Goal: Transaction & Acquisition: Obtain resource

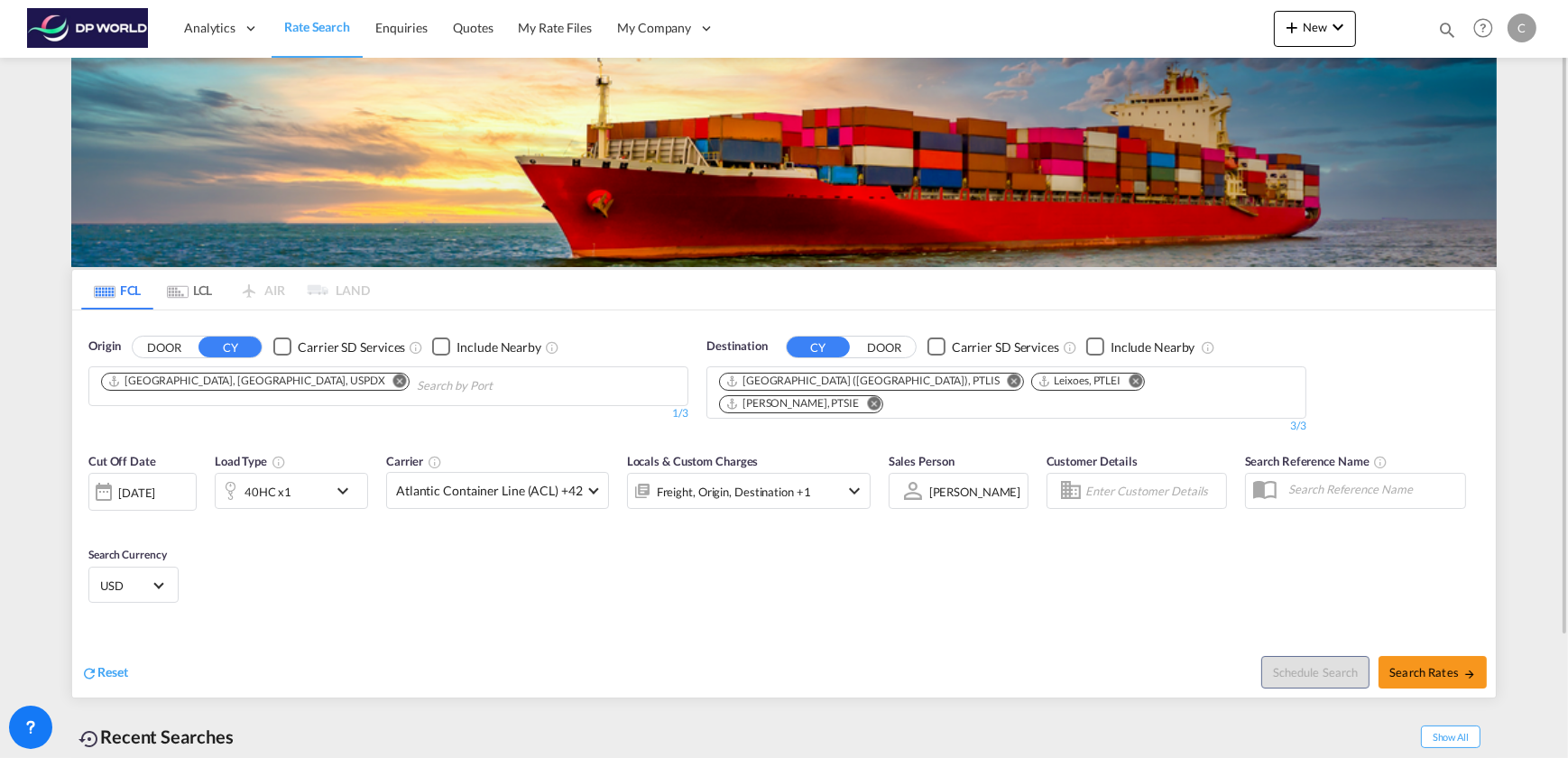
click at [393, 378] on md-icon "Remove" at bounding box center [400, 380] width 14 height 14
click at [1128, 379] on md-icon "Remove" at bounding box center [1135, 380] width 14 height 14
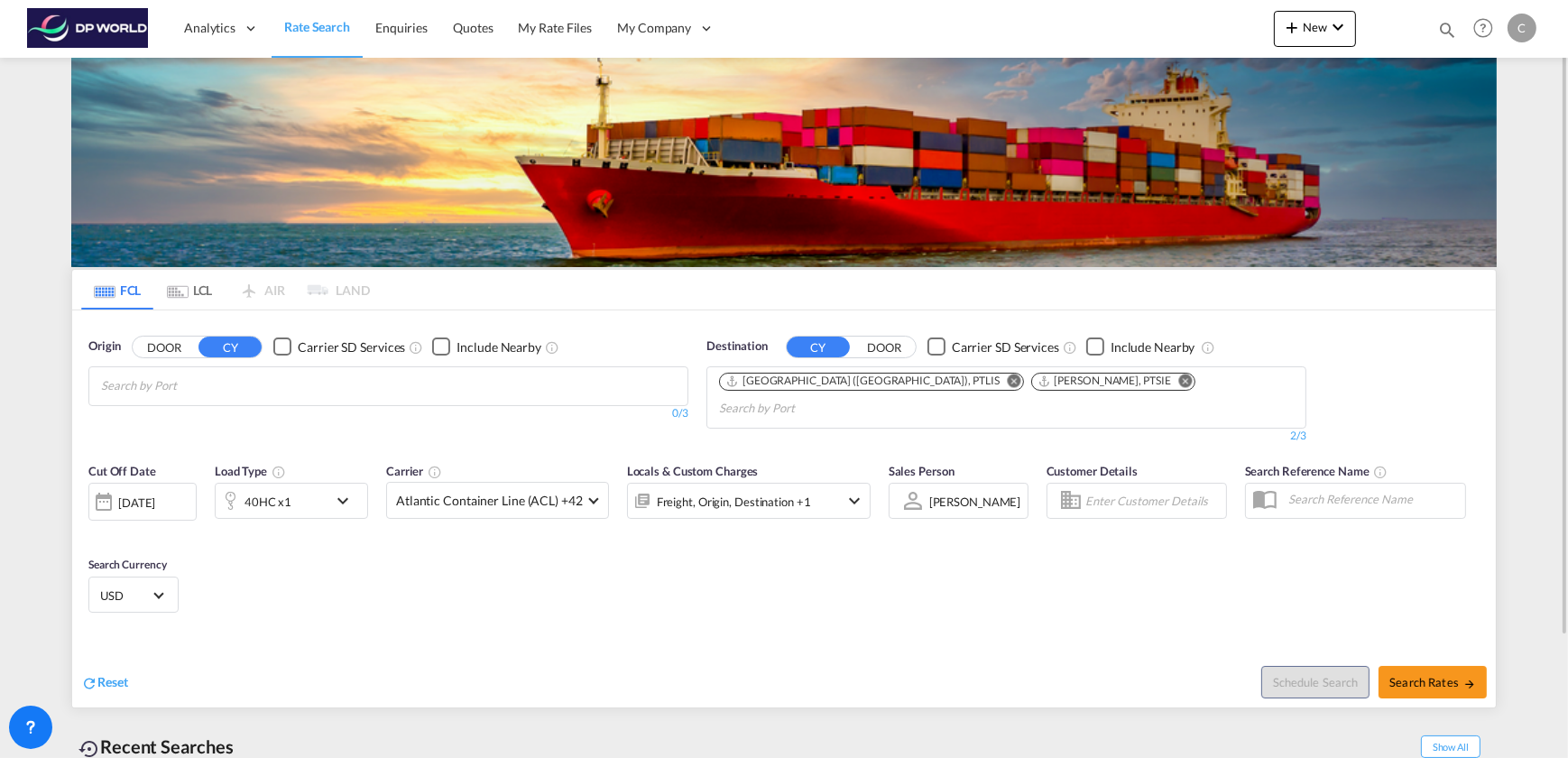
click at [1007, 377] on md-icon "Remove" at bounding box center [1014, 380] width 14 height 14
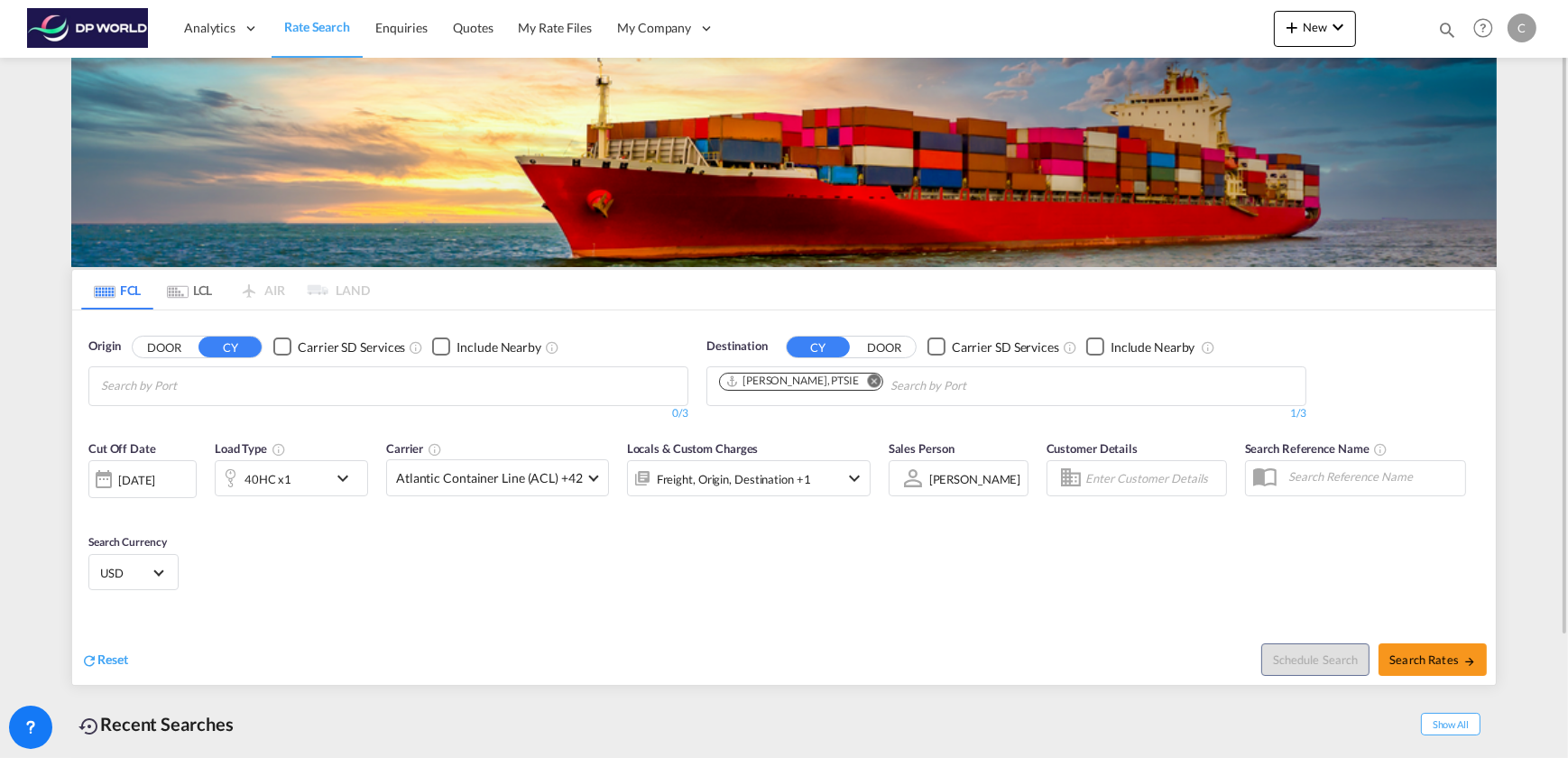
click at [867, 374] on md-icon "Remove" at bounding box center [873, 380] width 14 height 14
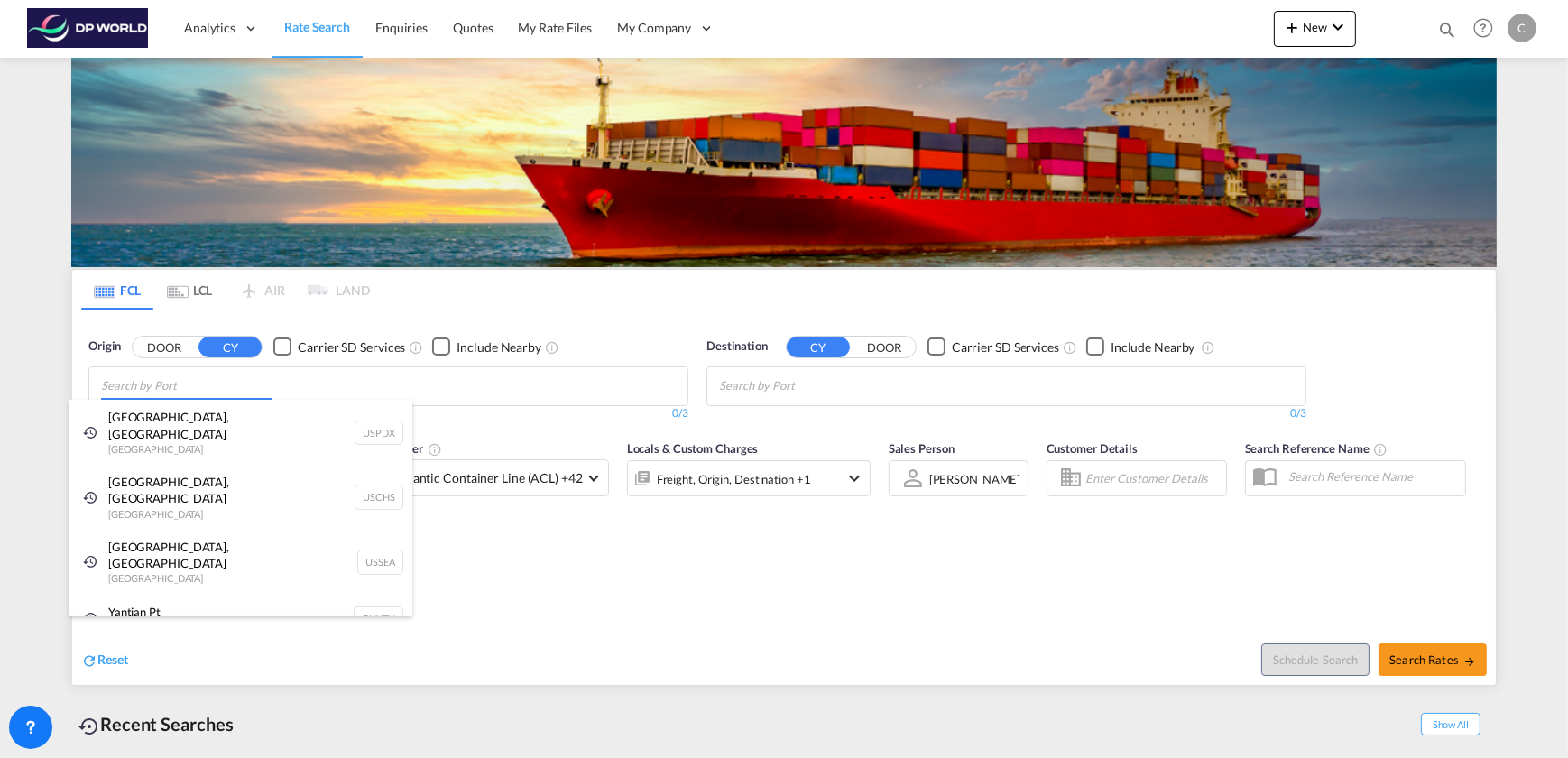
click at [307, 394] on body "Analytics Dashboard Rate Search Enquiries Quotes My Rate Files My Company" at bounding box center [784, 379] width 1568 height 758
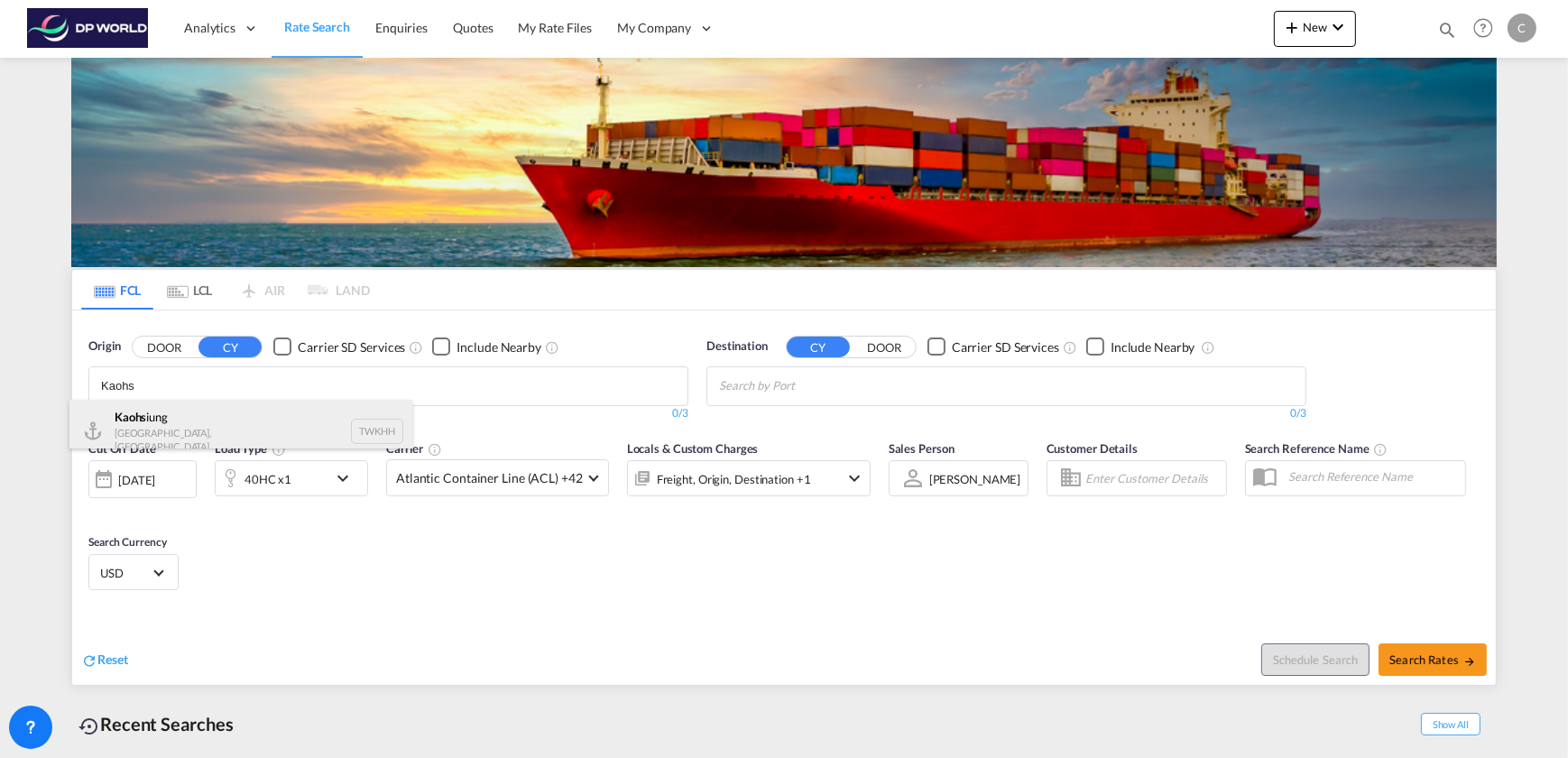
type input "Kaohs"
click at [208, 425] on div "Kaohs iung [GEOGRAPHIC_DATA], Province of [GEOGRAPHIC_DATA] TWKHH" at bounding box center [240, 431] width 342 height 63
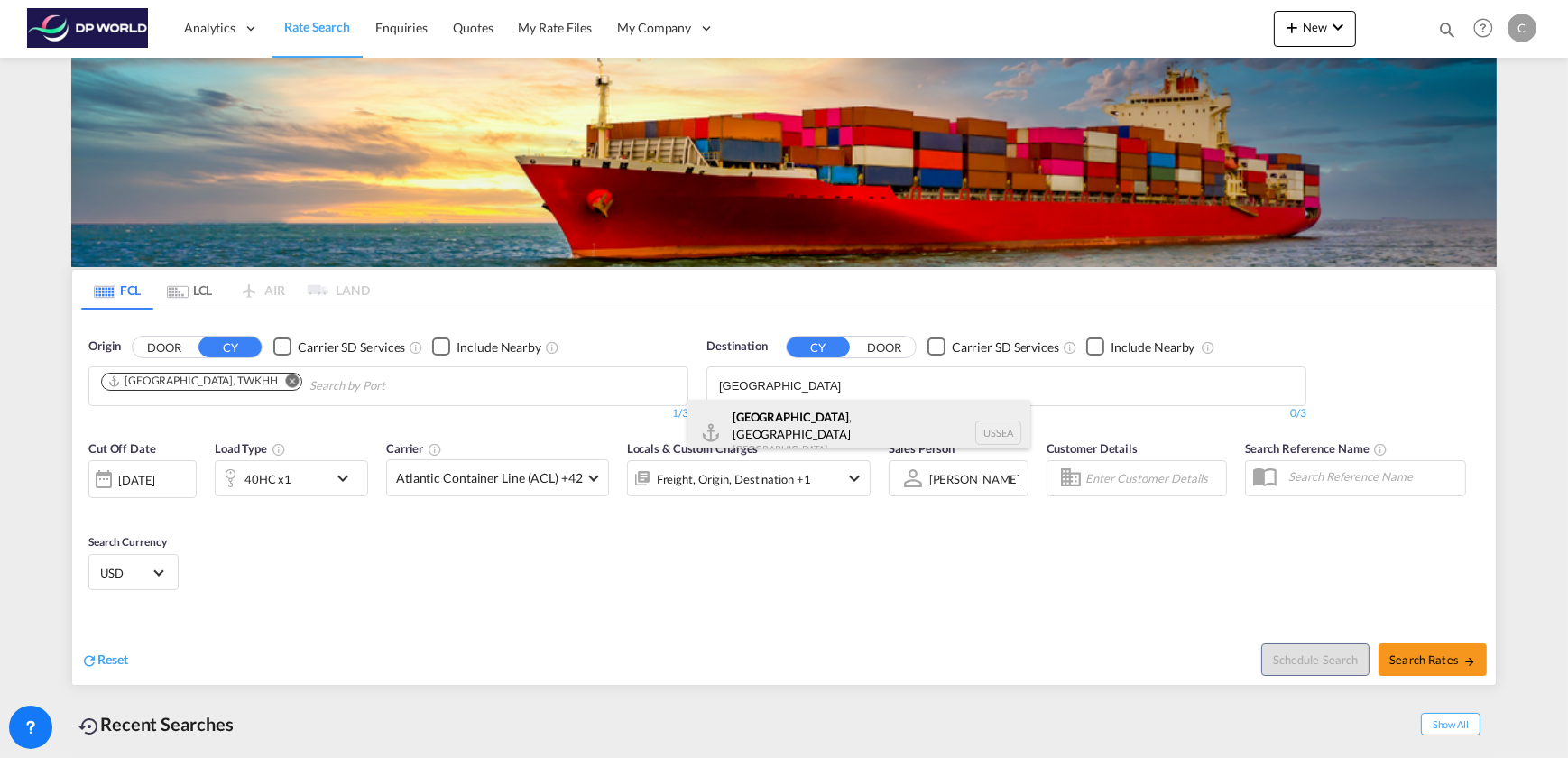
type input "[GEOGRAPHIC_DATA]"
click at [779, 434] on div "[GEOGRAPHIC_DATA] , [GEOGRAPHIC_DATA] [GEOGRAPHIC_DATA] USSEA" at bounding box center [858, 432] width 342 height 65
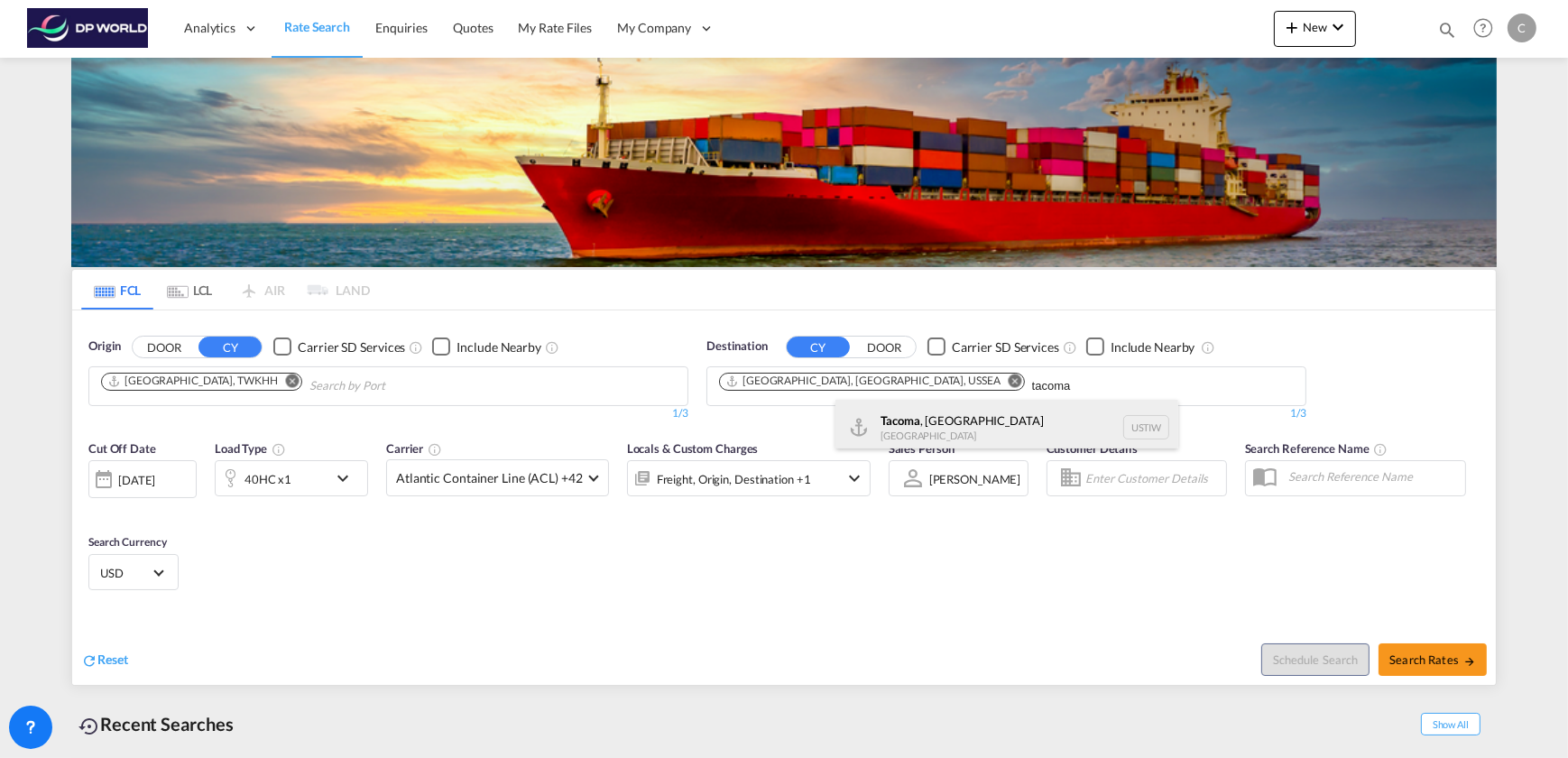
type input "tacoma"
click at [892, 418] on div "Tacoma , [GEOGRAPHIC_DATA] [GEOGRAPHIC_DATA] [GEOGRAPHIC_DATA]" at bounding box center [1007, 427] width 342 height 55
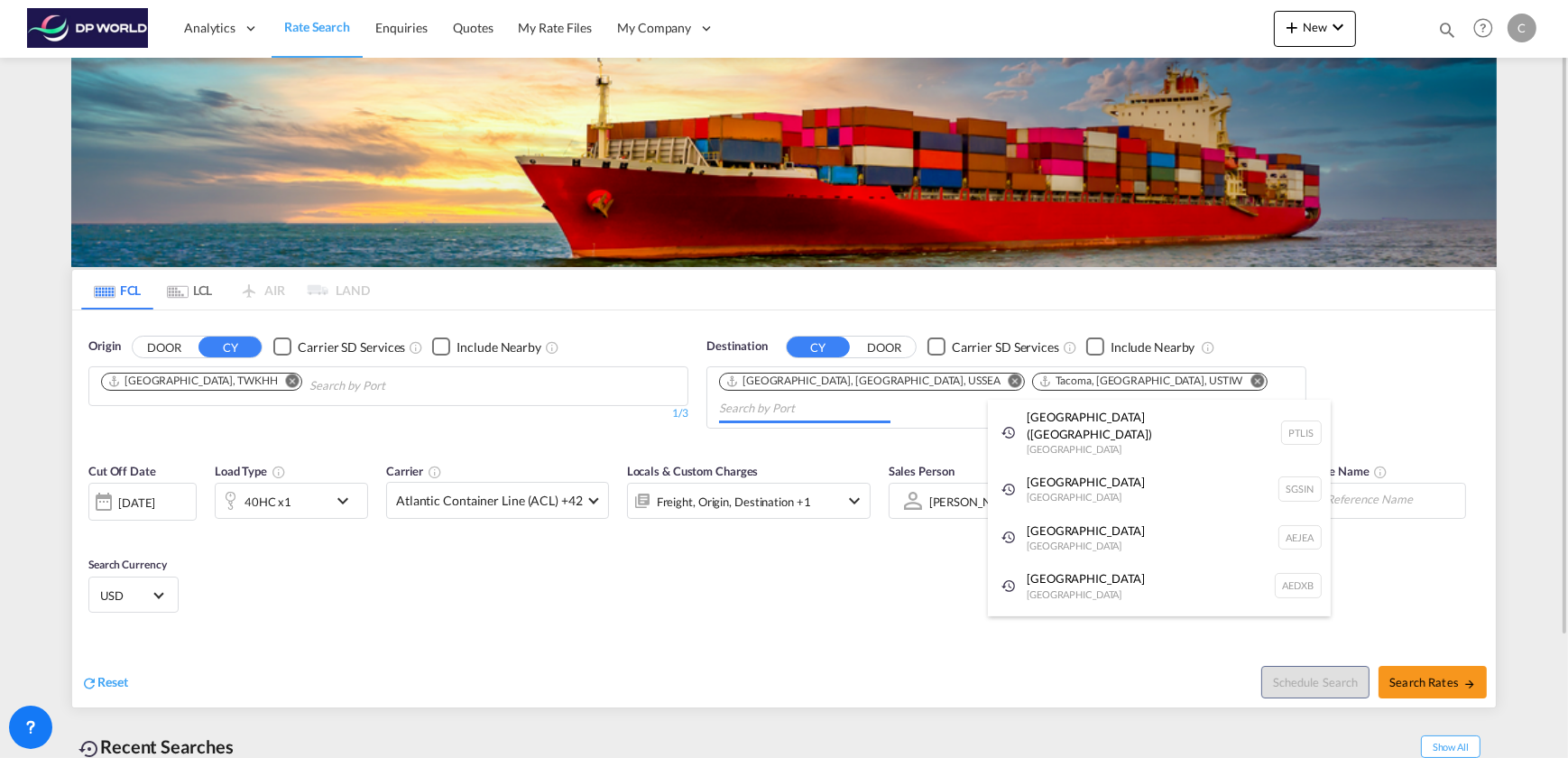
click at [1038, 379] on body "Analytics Dashboard Rate Search Enquiries Quotes My Rate Files My Company" at bounding box center [784, 379] width 1568 height 758
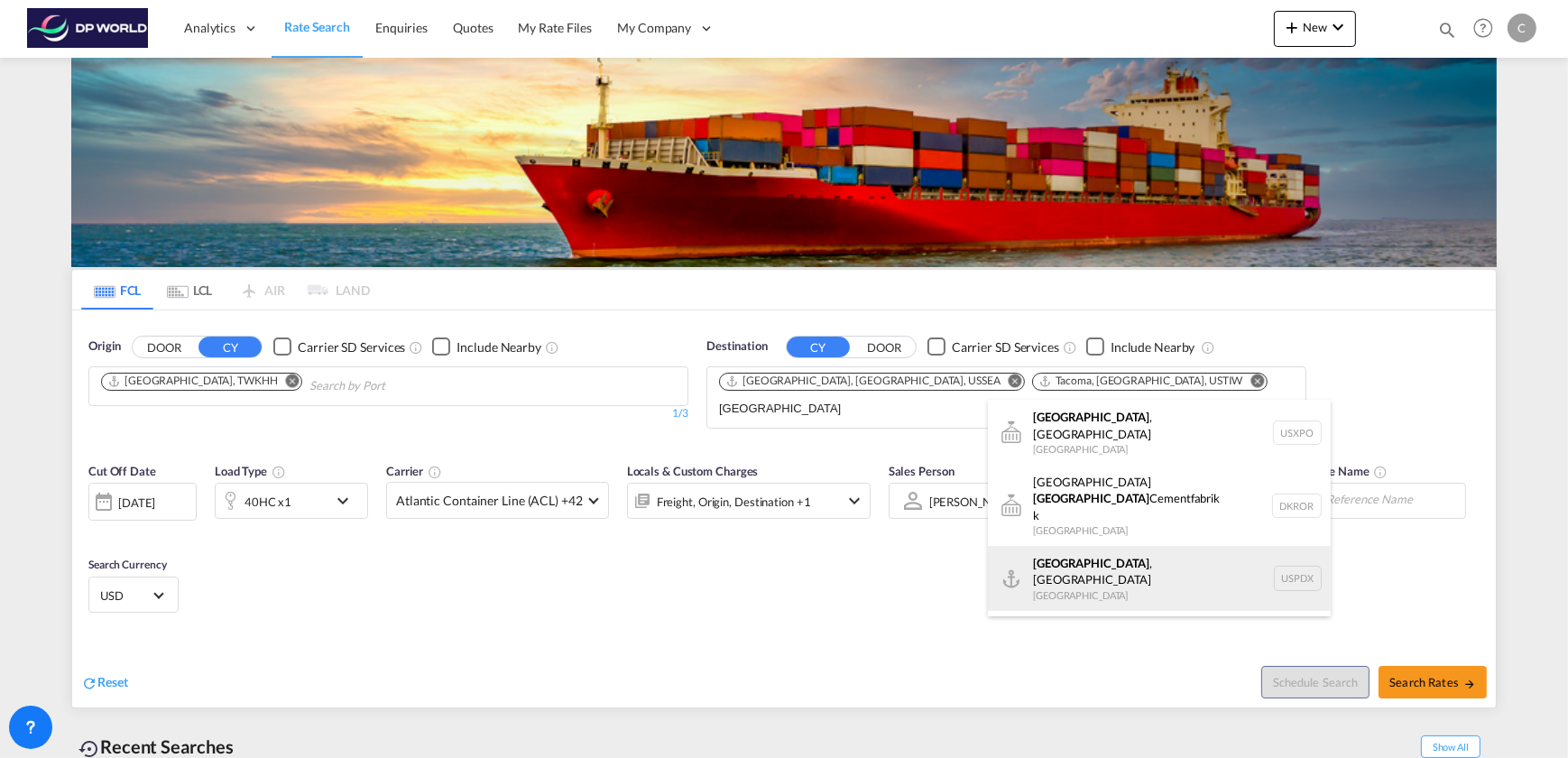
type input "[GEOGRAPHIC_DATA]"
click at [1094, 546] on div "[GEOGRAPHIC_DATA] , [GEOGRAPHIC_DATA] [GEOGRAPHIC_DATA] USPDX" at bounding box center [1158, 578] width 342 height 65
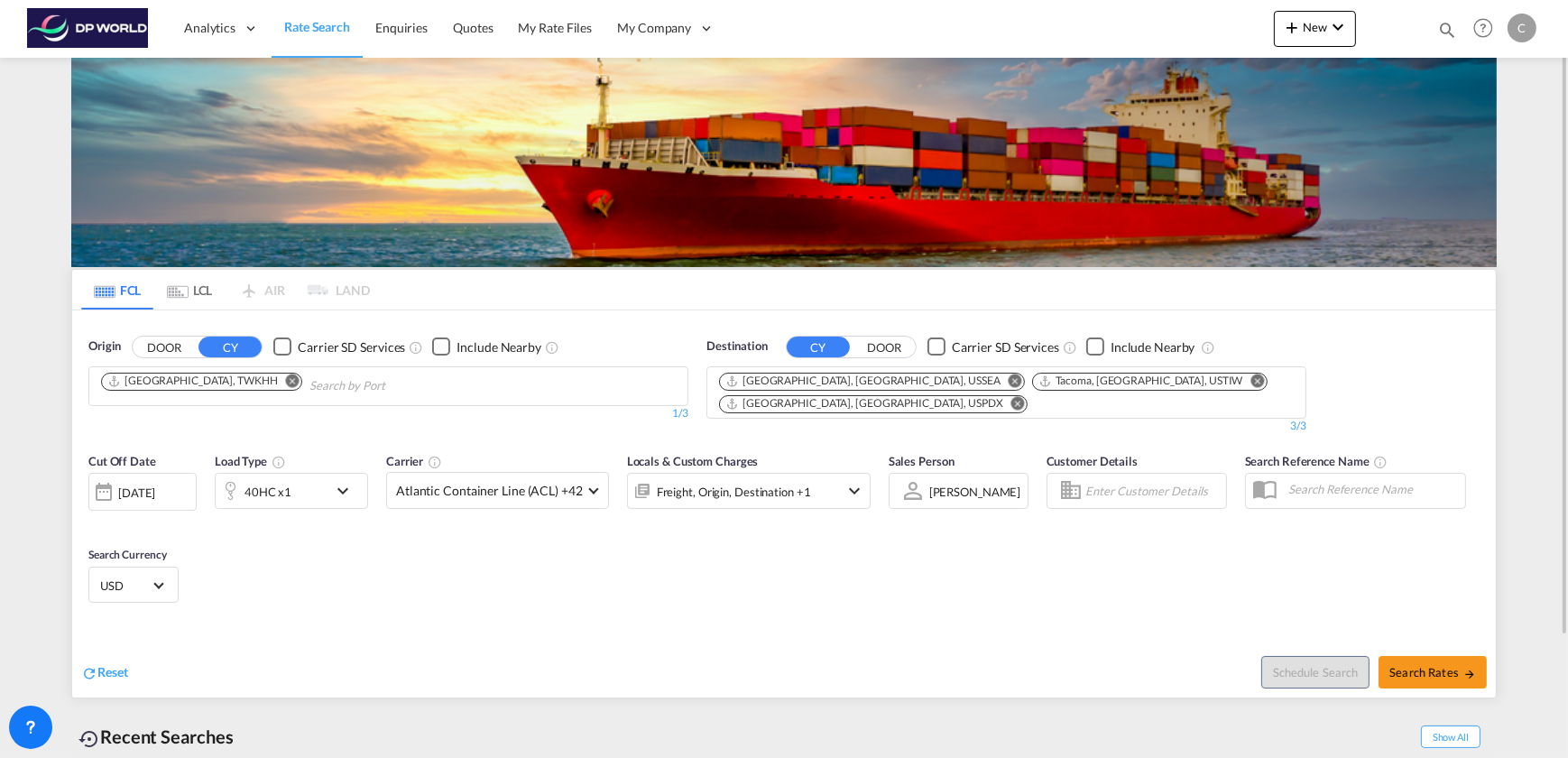
click at [1251, 381] on md-icon "Remove" at bounding box center [1257, 380] width 14 height 14
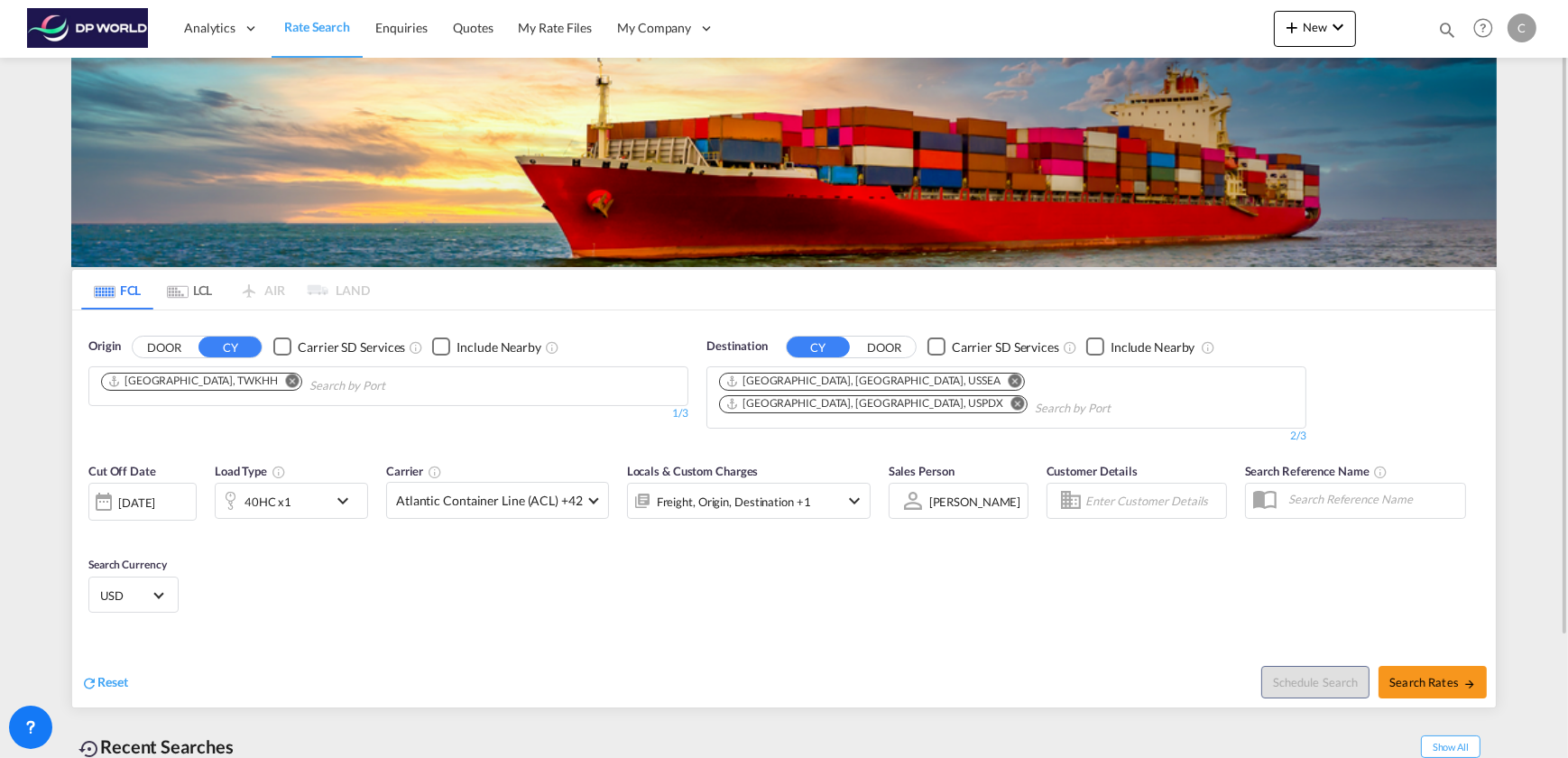
click at [1008, 379] on md-icon "Remove" at bounding box center [1015, 380] width 14 height 14
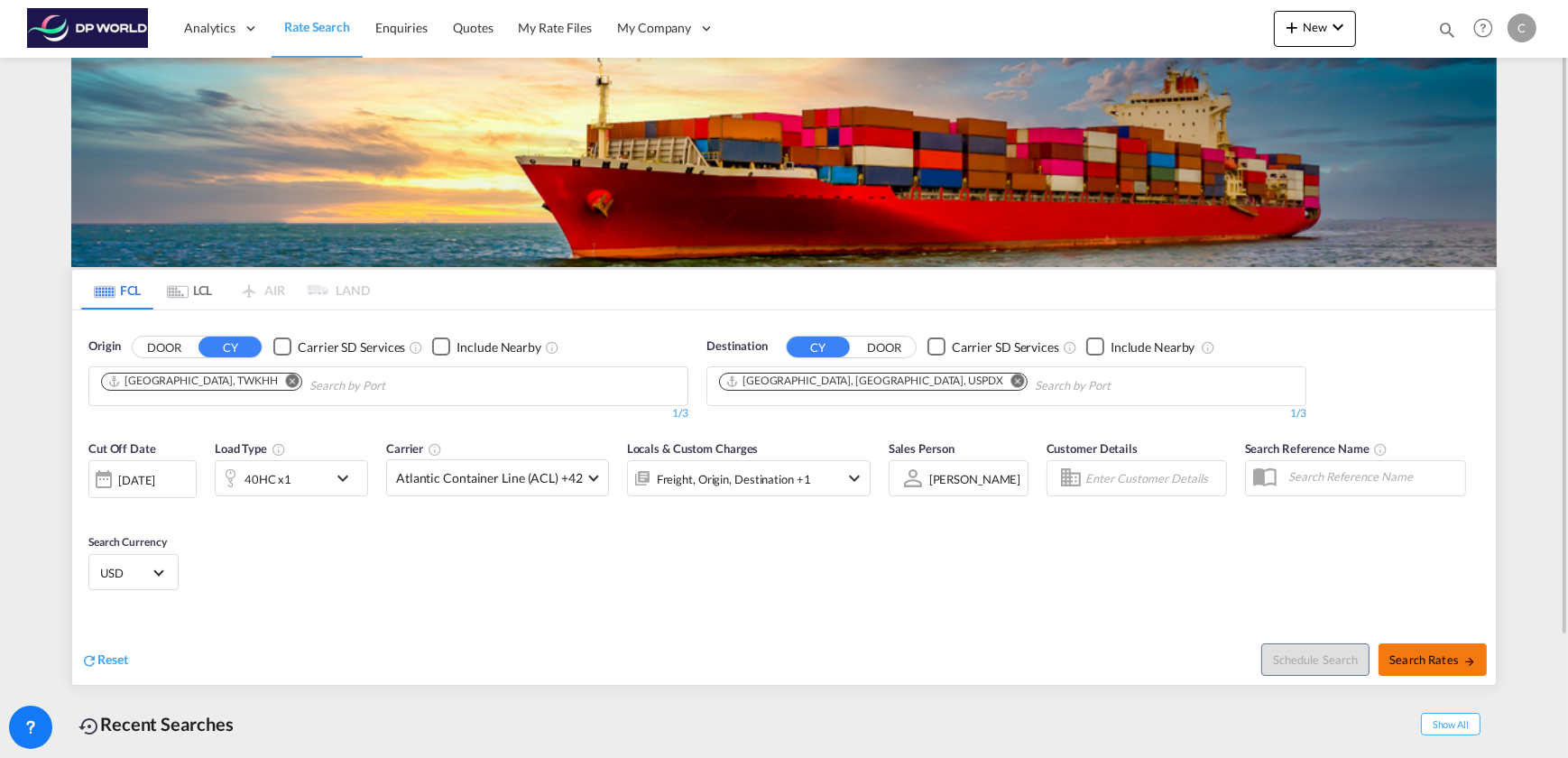
click at [1441, 656] on span "Search Rates" at bounding box center [1432, 660] width 86 height 15
type input "TWKHH to USPDX / [DATE]"
